Goal: Find specific page/section

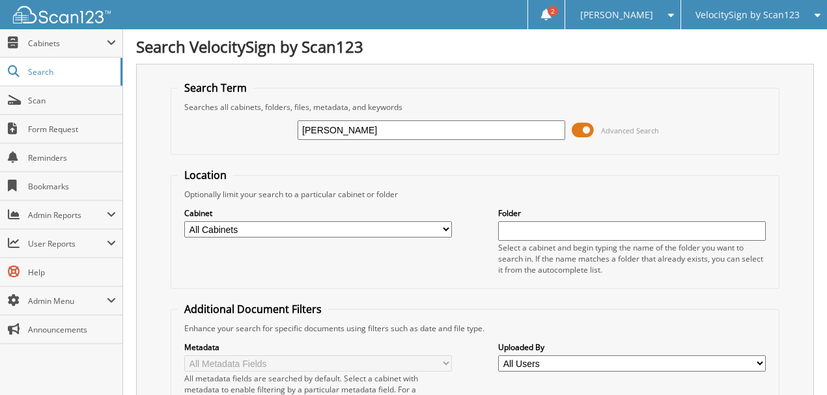
type input "krystal"
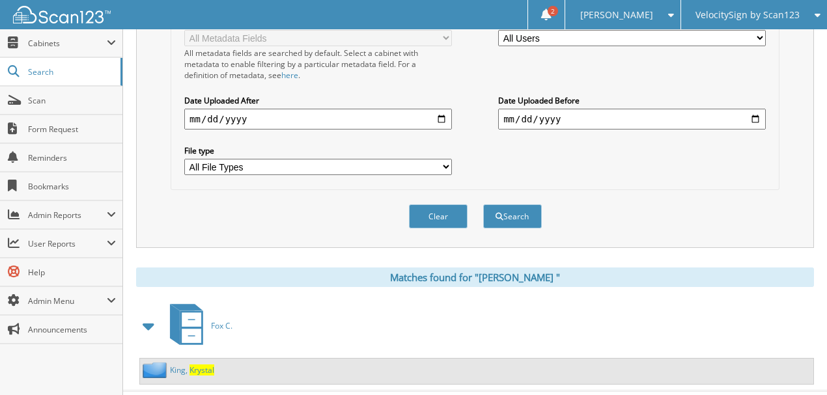
scroll to position [340, 0]
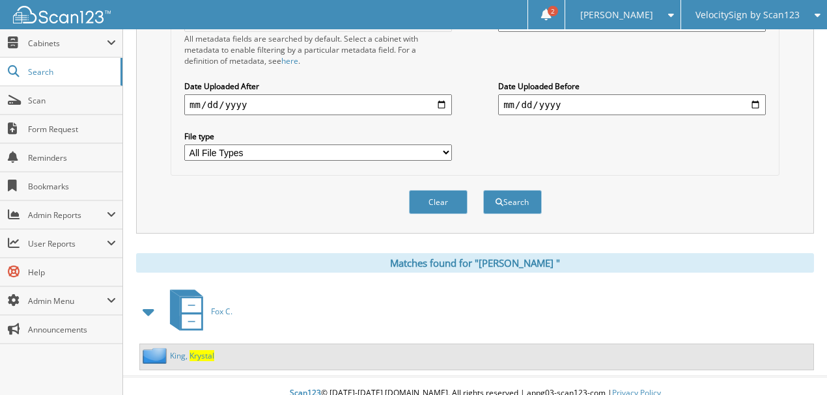
click at [203, 350] on span "K r y s t a l" at bounding box center [201, 355] width 25 height 11
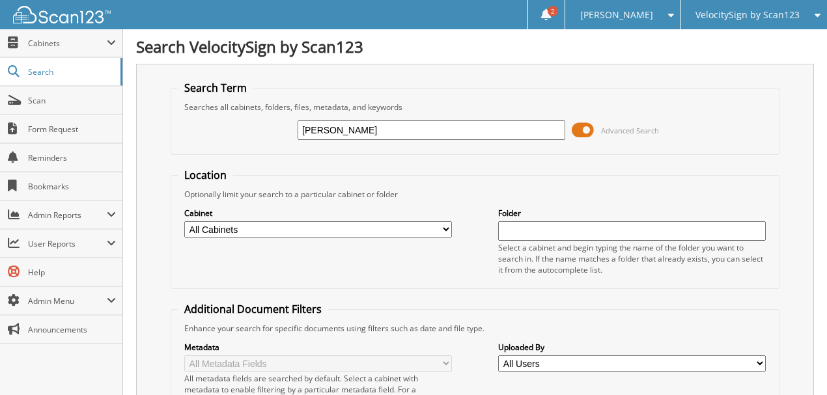
type input "[PERSON_NAME]"
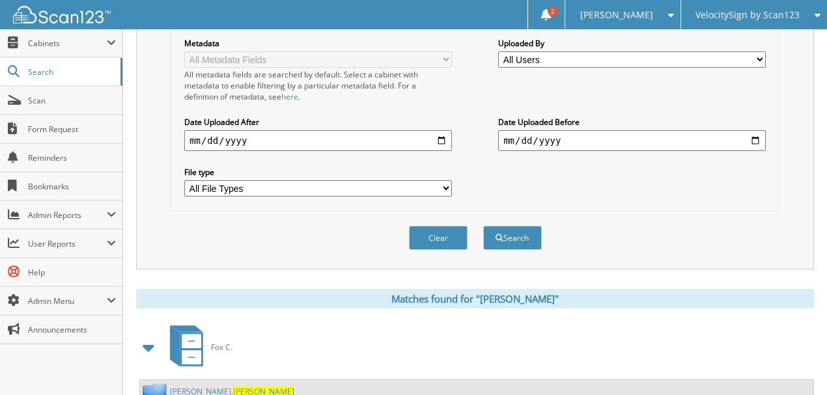
scroll to position [340, 0]
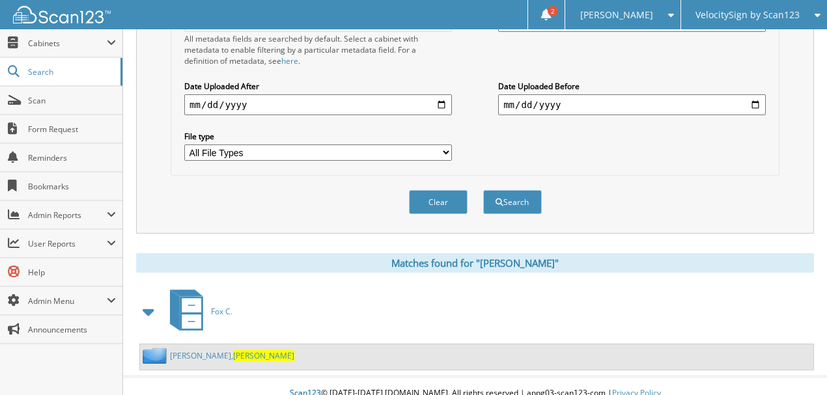
click at [233, 350] on span "[PERSON_NAME]" at bounding box center [263, 355] width 61 height 11
